Goal: Task Accomplishment & Management: Complete application form

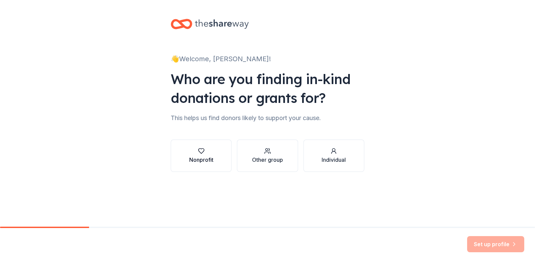
click at [201, 149] on icon "button" at bounding box center [201, 151] width 7 height 7
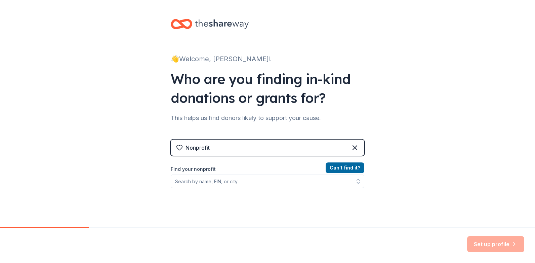
click at [242, 143] on div "Nonprofit" at bounding box center [268, 147] width 194 height 16
click at [236, 147] on div "Nonprofit" at bounding box center [268, 147] width 194 height 16
click at [183, 167] on label "Find your nonprofit" at bounding box center [268, 169] width 194 height 8
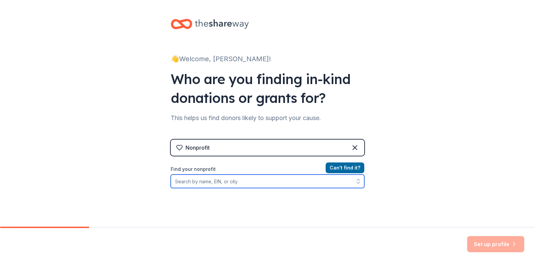
click at [186, 182] on input "Find your nonprofit" at bounding box center [268, 180] width 194 height 13
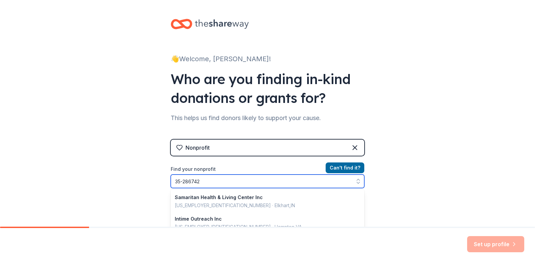
type input "[US_EMPLOYER_IDENTIFICATION_NUMBER]"
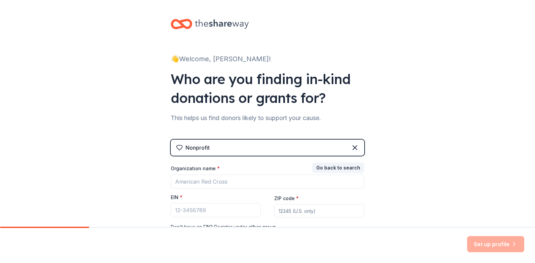
click at [489, 243] on div "Set up profile" at bounding box center [495, 244] width 57 height 16
click at [211, 210] on input "EIN *" at bounding box center [216, 210] width 90 height 14
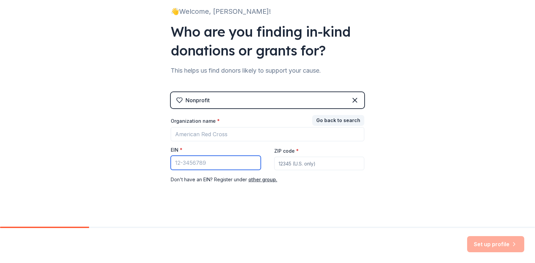
scroll to position [50, 0]
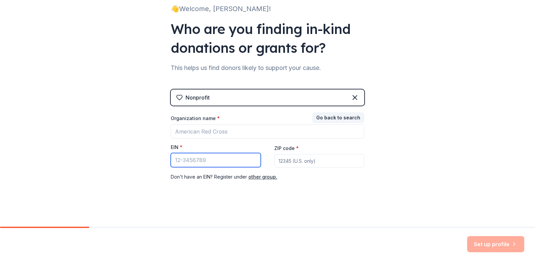
click at [205, 161] on input "EIN *" at bounding box center [216, 160] width 90 height 14
type input "[US_EMPLOYER_IDENTIFICATION_NUMBER]"
click at [292, 163] on input "ZIP code *" at bounding box center [319, 160] width 90 height 13
click at [490, 242] on div "Set up profile" at bounding box center [495, 244] width 57 height 16
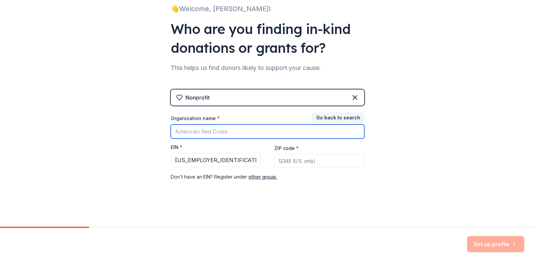
click at [227, 132] on input "Organization name *" at bounding box center [268, 131] width 194 height 14
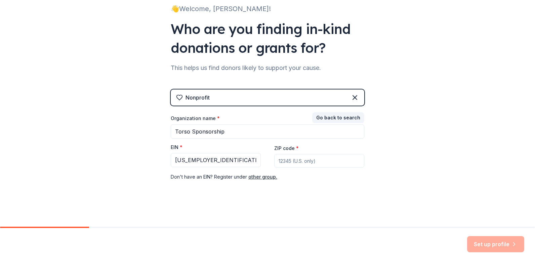
click at [489, 243] on div "Set up profile" at bounding box center [495, 244] width 57 height 16
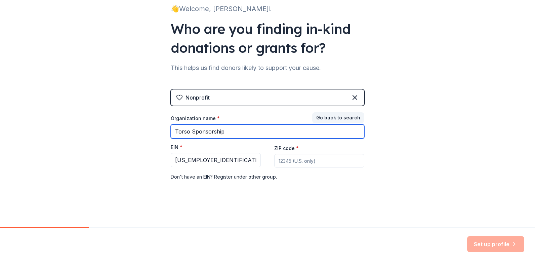
click at [228, 134] on input "Torso Sponsorship" at bounding box center [268, 131] width 194 height 14
type input "Torso Inc"
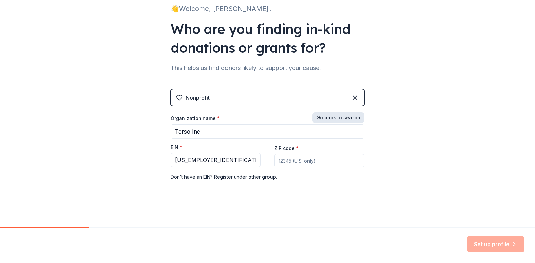
click at [323, 116] on button "Go back to search" at bounding box center [338, 117] width 52 height 11
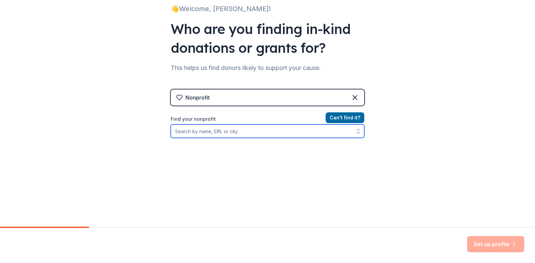
click at [248, 133] on input "Find your nonprofit" at bounding box center [268, 130] width 194 height 13
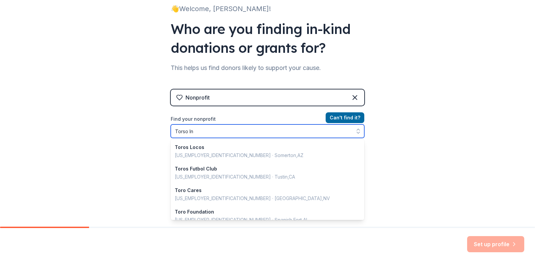
type input "Torso Inc"
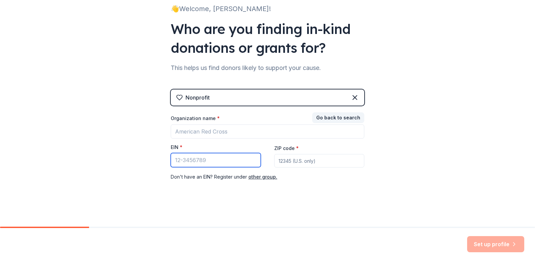
click at [195, 162] on input "EIN *" at bounding box center [216, 160] width 90 height 14
type input "[US_EMPLOYER_IDENTIFICATION_NUMBER]"
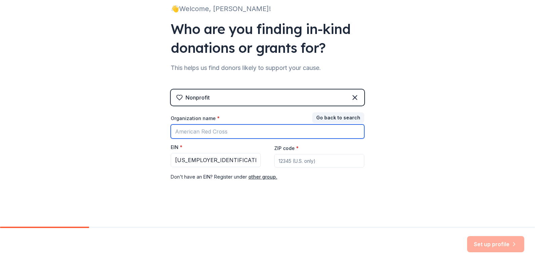
click at [230, 130] on input "Organization name *" at bounding box center [268, 131] width 194 height 14
type input "Torso Inc"
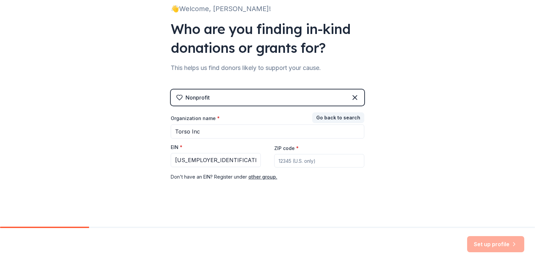
click at [496, 243] on div "Set up profile" at bounding box center [495, 244] width 57 height 16
click at [353, 96] on icon at bounding box center [355, 97] width 8 height 8
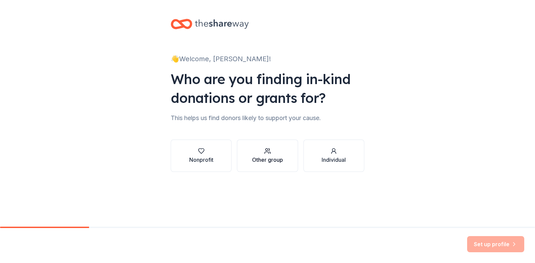
click at [266, 153] on icon "button" at bounding box center [267, 151] width 7 height 7
